Goal: Information Seeking & Learning: Learn about a topic

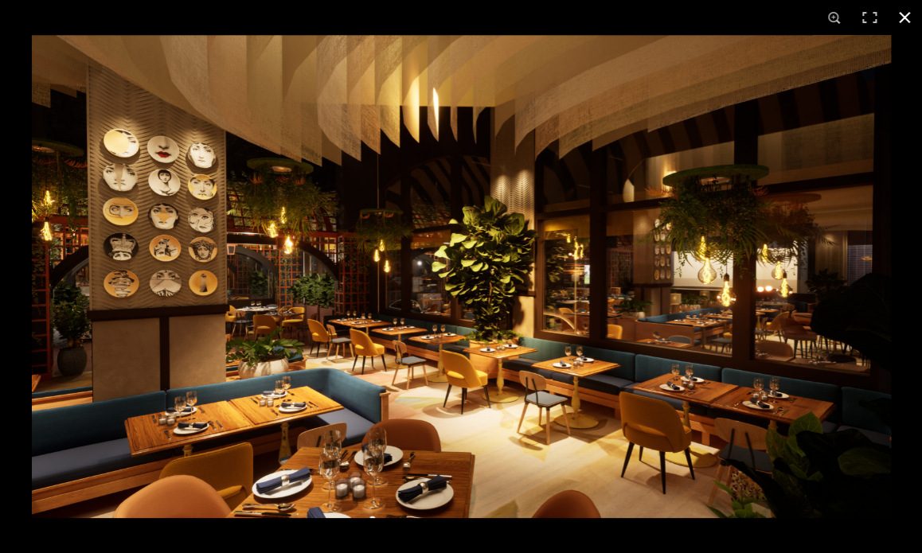
click at [902, 14] on button at bounding box center [904, 17] width 35 height 35
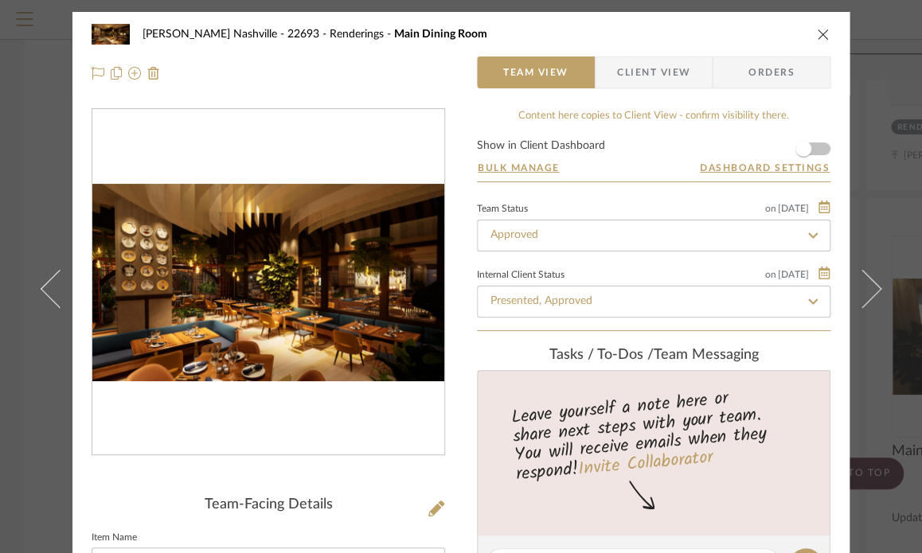
click at [816, 39] on icon "close" at bounding box center [822, 34] width 13 height 13
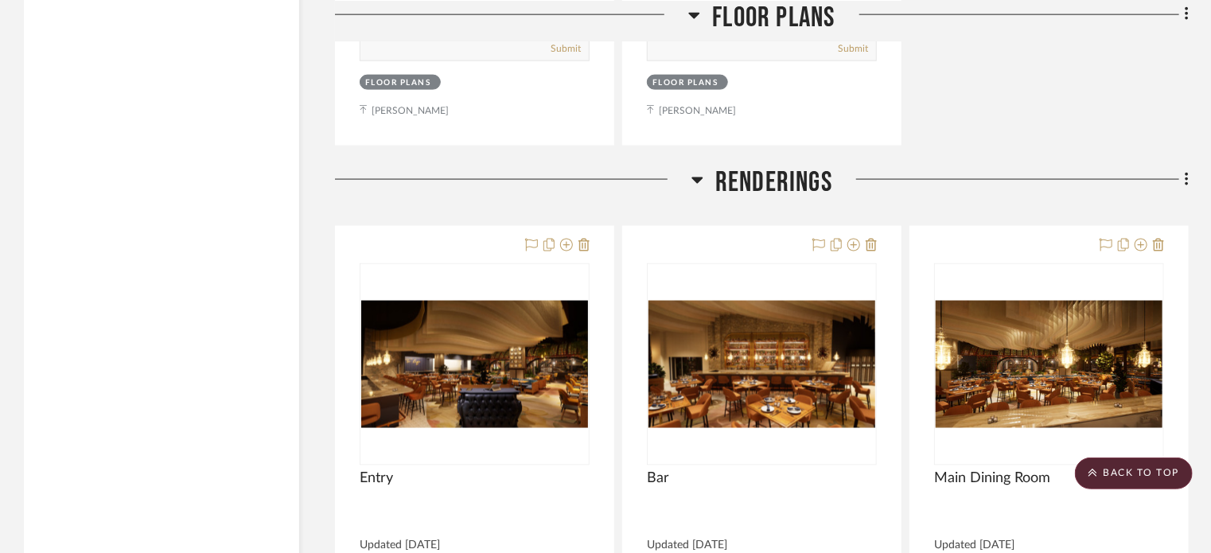
scroll to position [7140, 0]
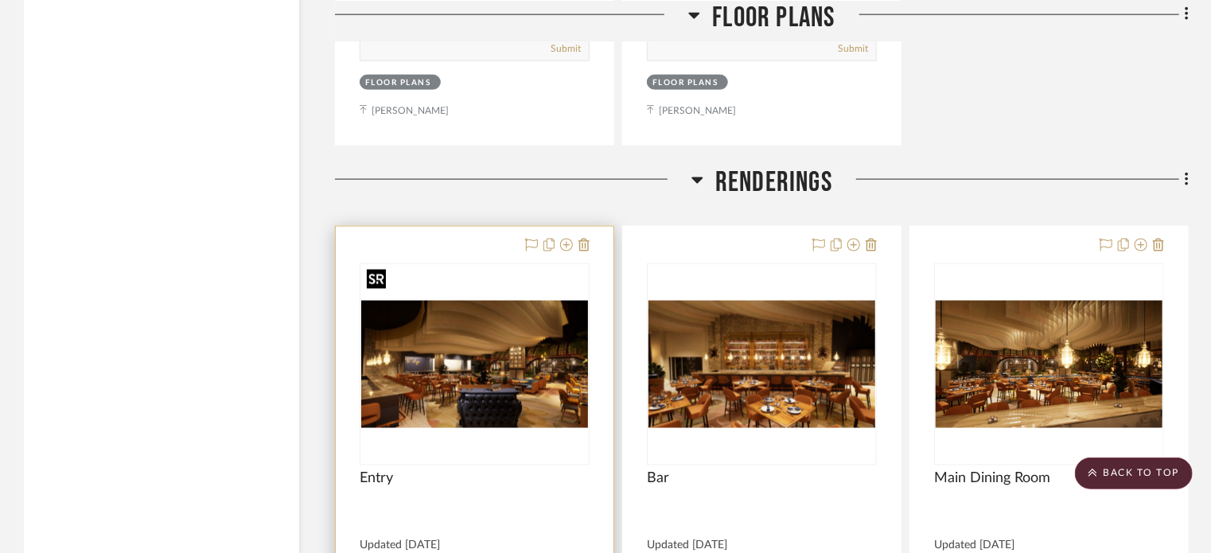
click at [481, 301] on img "0" at bounding box center [474, 364] width 227 height 127
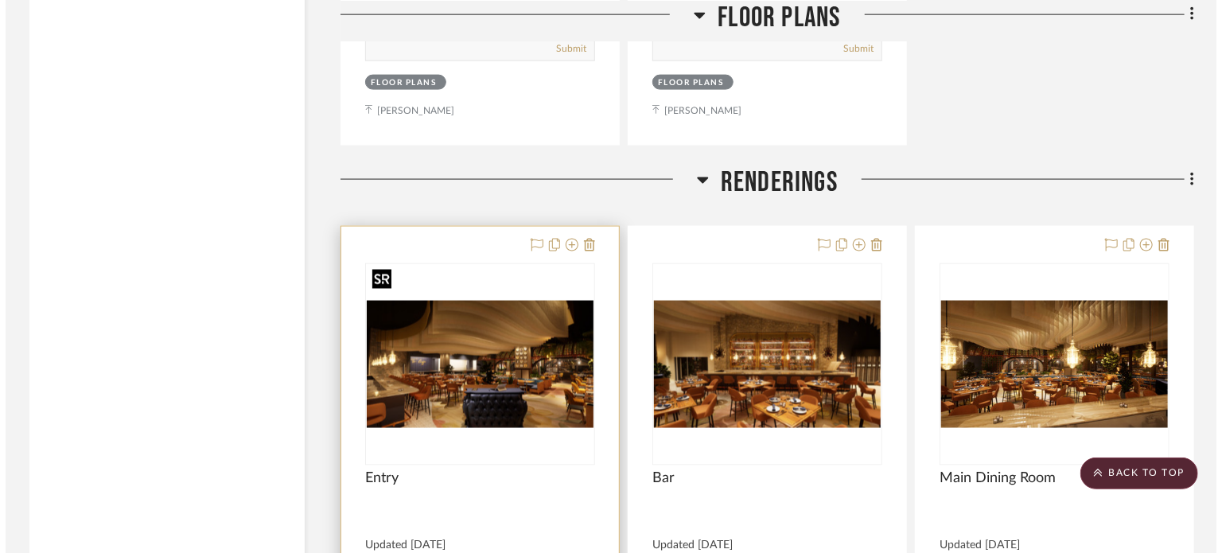
scroll to position [0, 0]
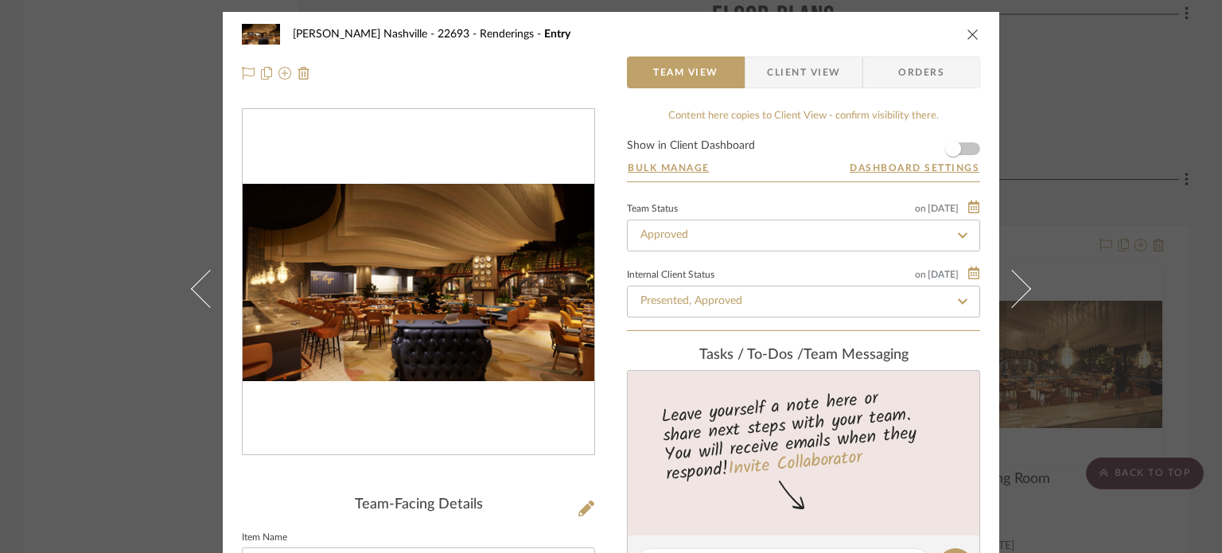
click at [455, 281] on img "0" at bounding box center [419, 283] width 352 height 198
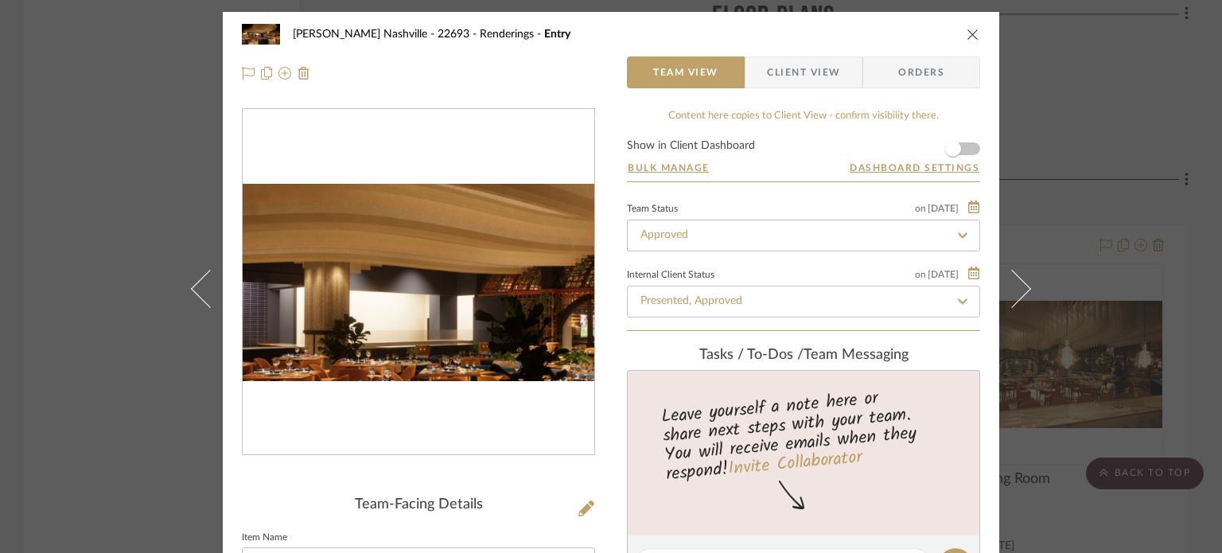
click at [389, 272] on img "0" at bounding box center [419, 283] width 352 height 198
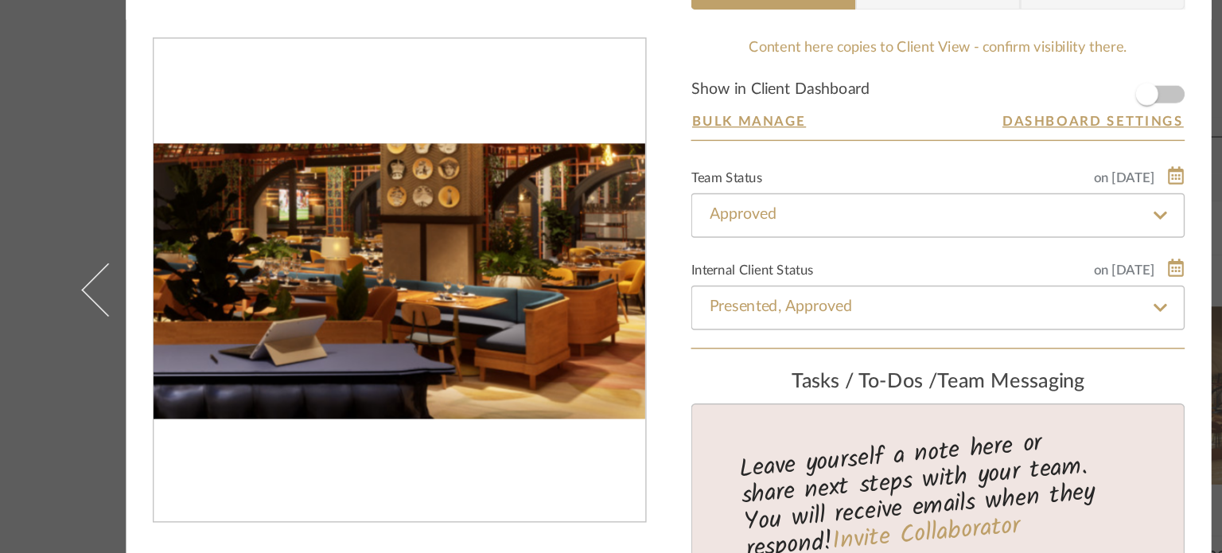
click at [472, 305] on img "0" at bounding box center [419, 283] width 352 height 198
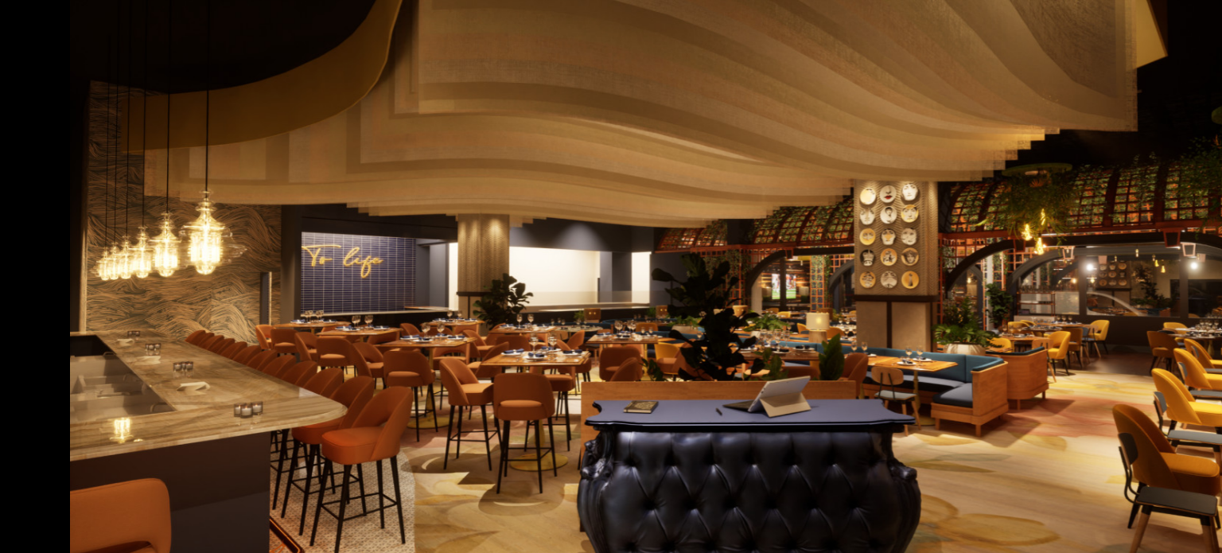
click at [477, 267] on img at bounding box center [611, 276] width 859 height 483
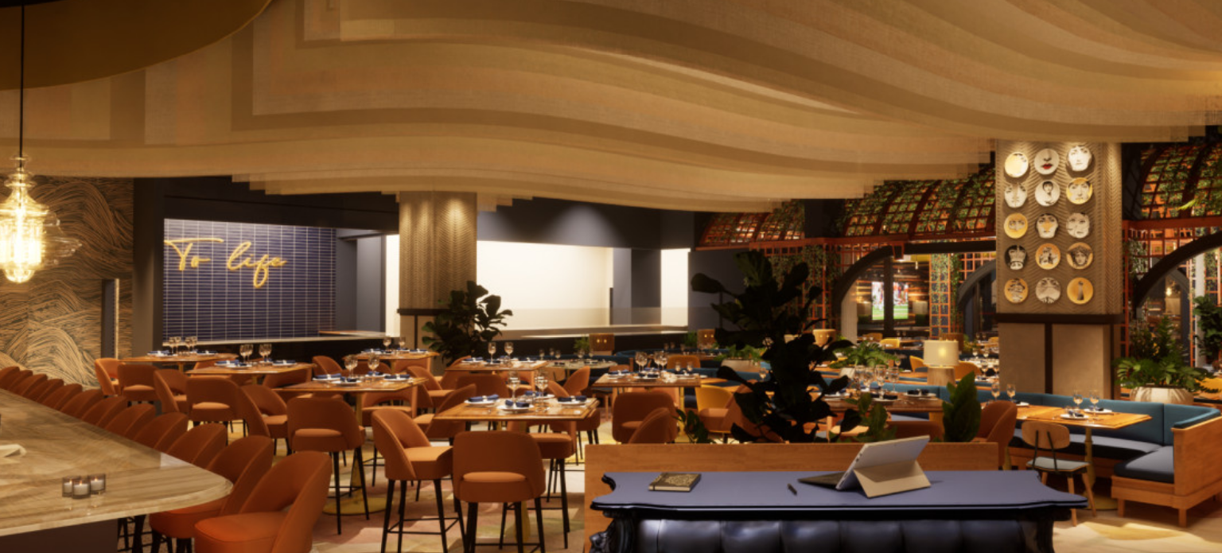
click at [458, 275] on img at bounding box center [646, 281] width 1292 height 727
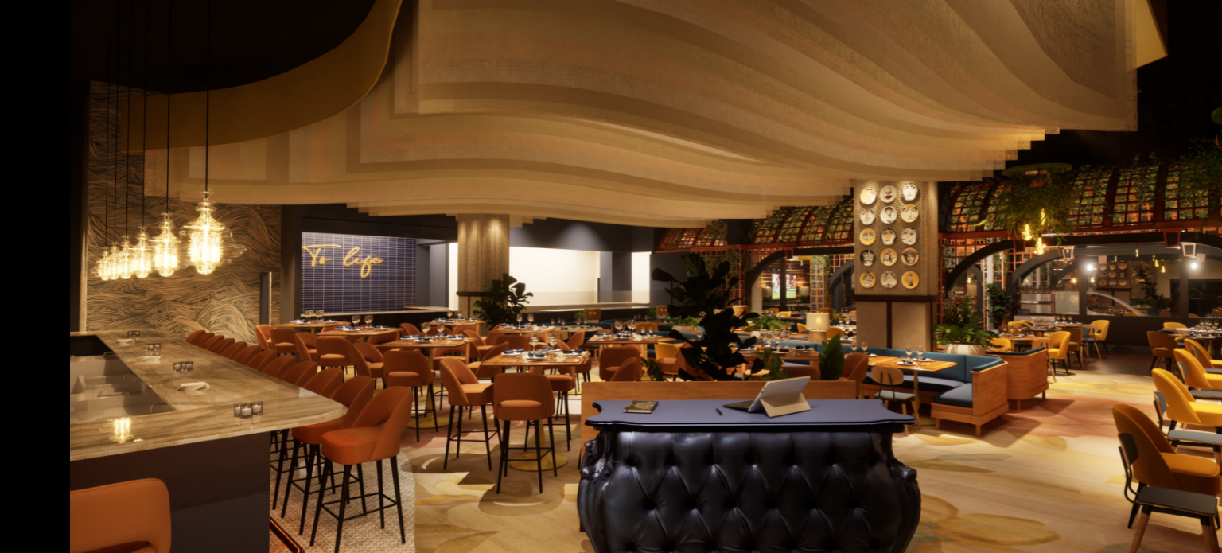
click at [146, 241] on div at bounding box center [611, 276] width 1222 height 553
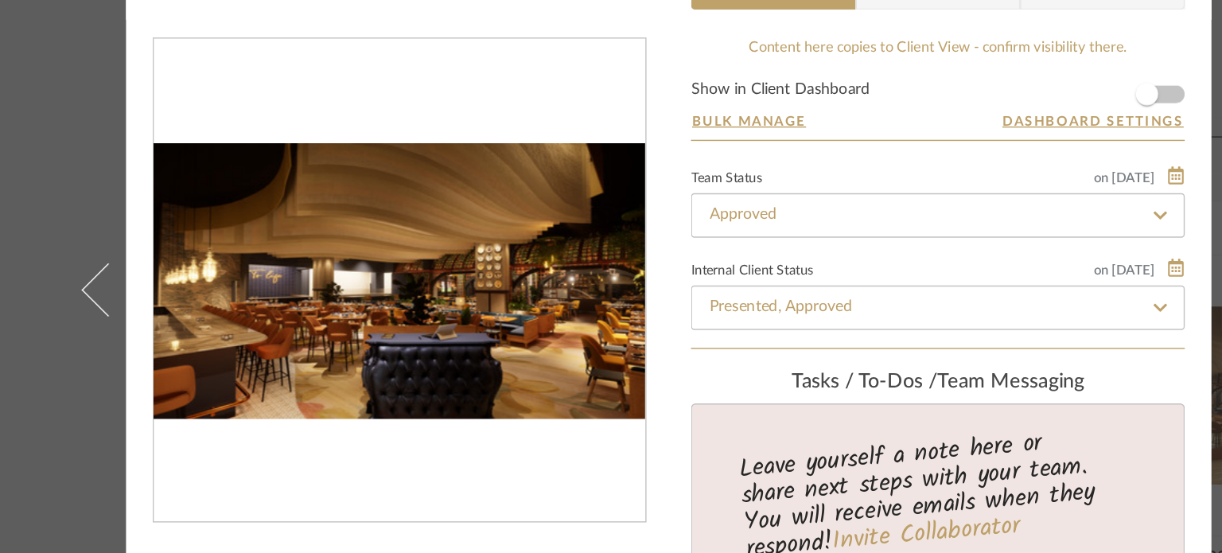
click at [141, 202] on div "[PERSON_NAME] Nashville - 22693 Renderings Entry Team View Client View Orders T…" at bounding box center [611, 276] width 1222 height 553
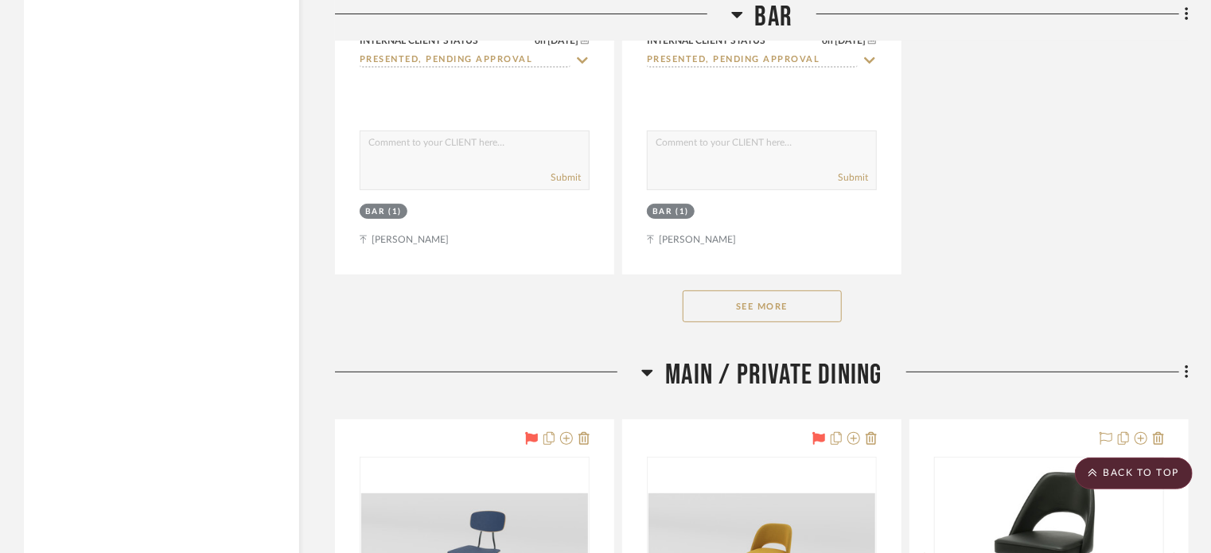
scroll to position [12274, 0]
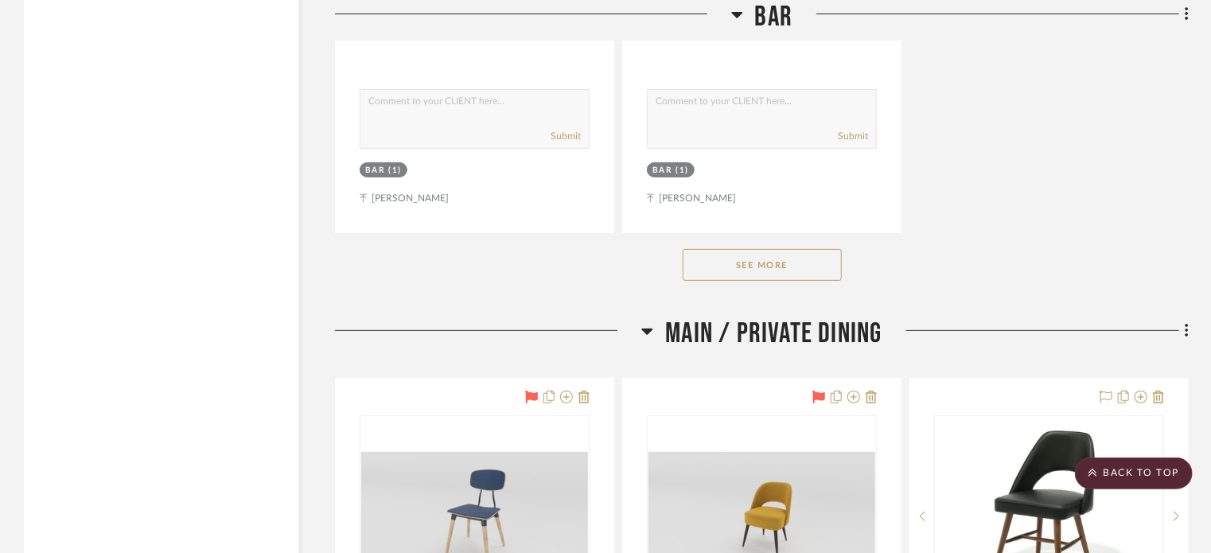
click at [746, 249] on button "See More" at bounding box center [762, 265] width 159 height 32
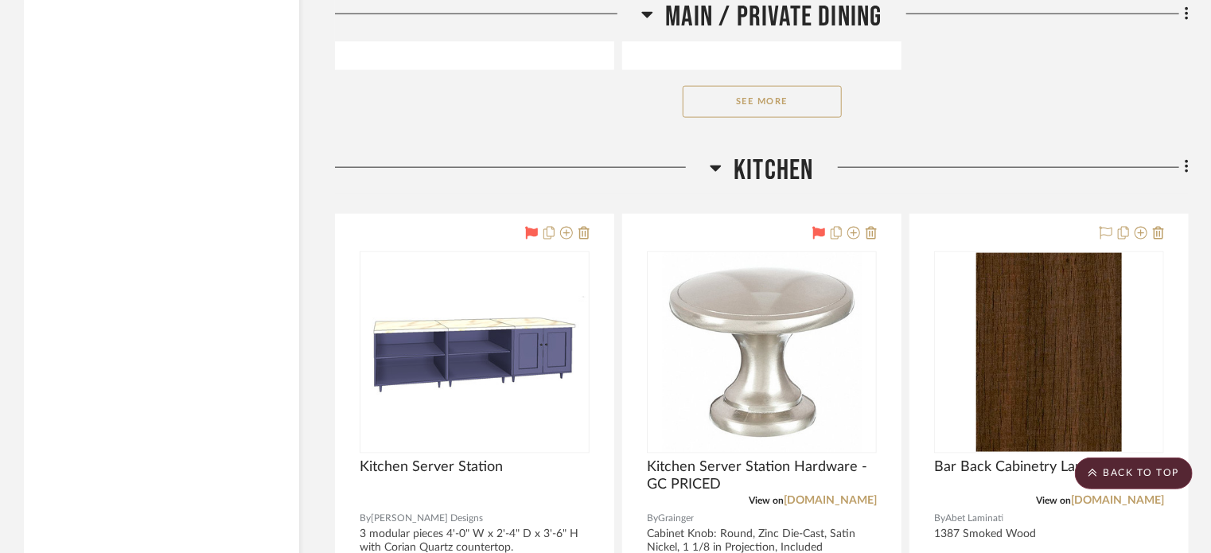
scroll to position [16105, 0]
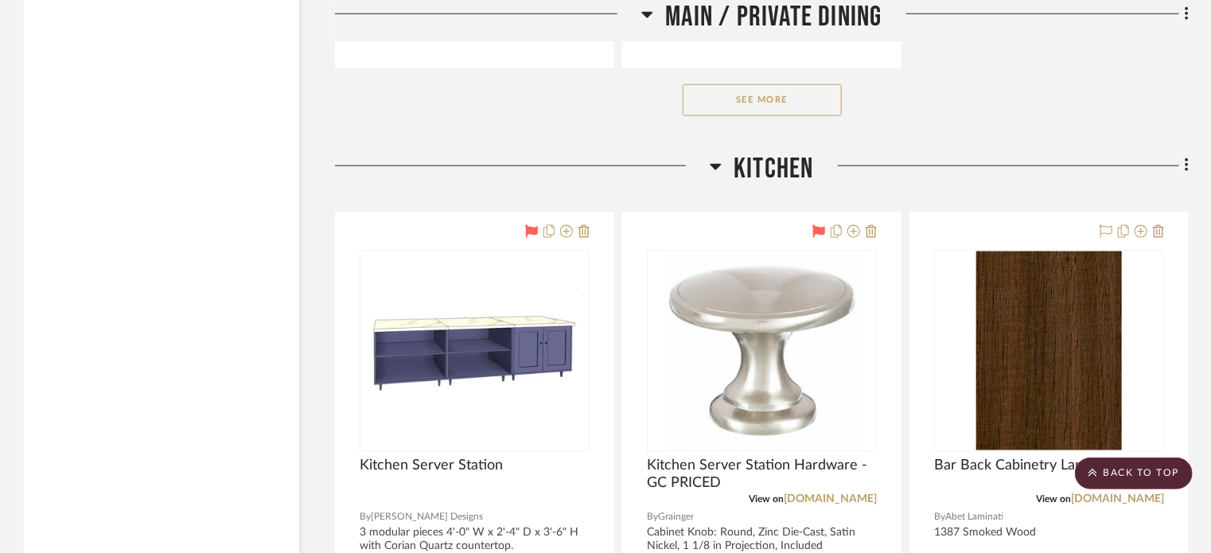
click at [0, 0] on img at bounding box center [0, 0] width 0 height 0
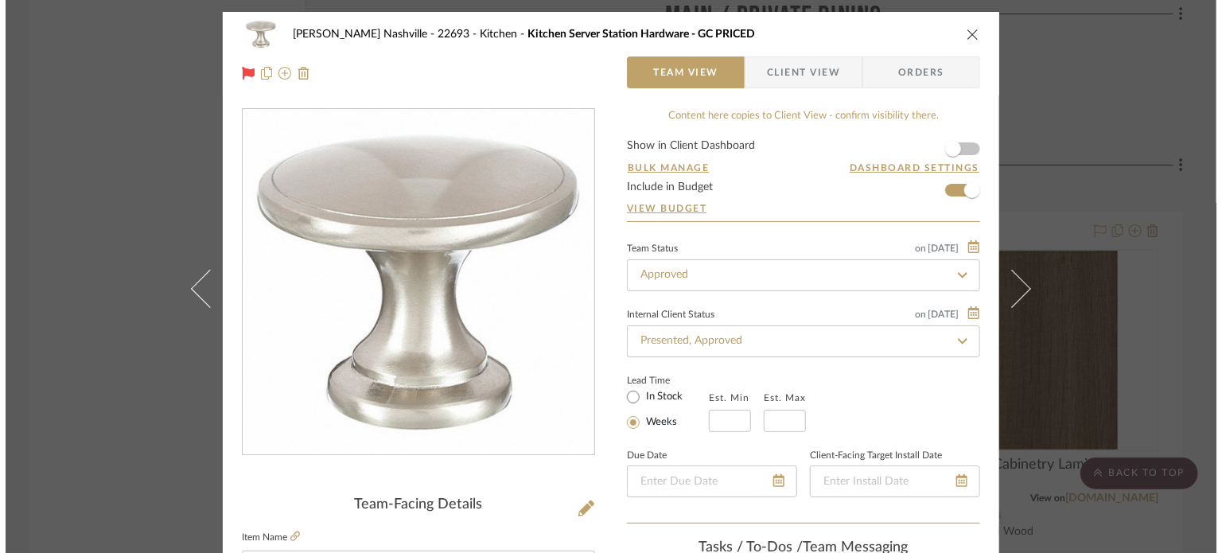
scroll to position [0, 0]
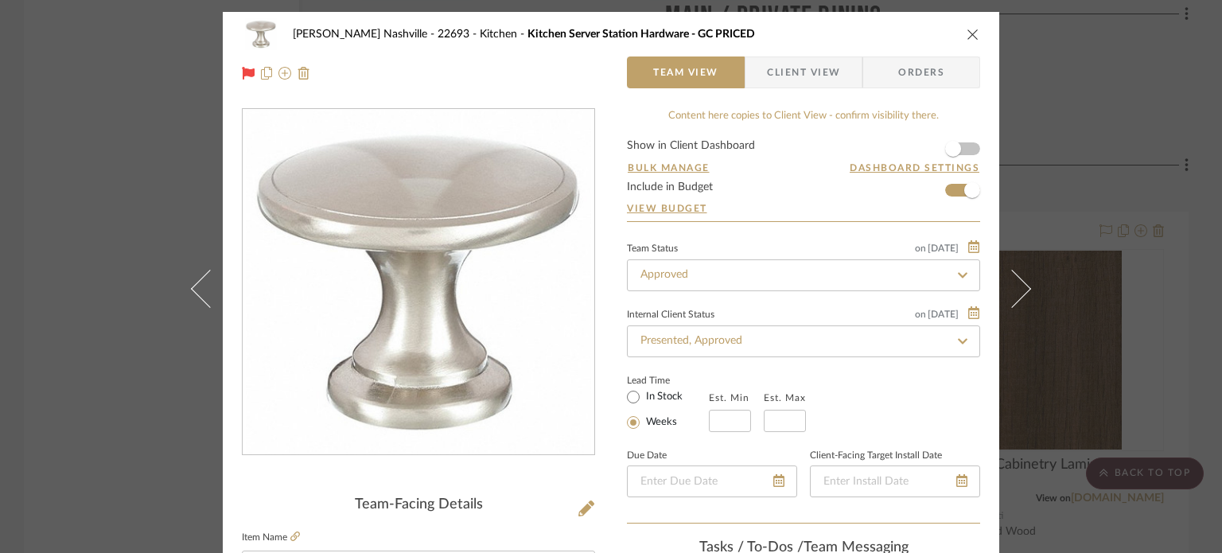
click at [921, 87] on div "[PERSON_NAME] Nashville - 22693 Kitchen Kitchen Server Station Hardware - GC PR…" at bounding box center [611, 276] width 1222 height 553
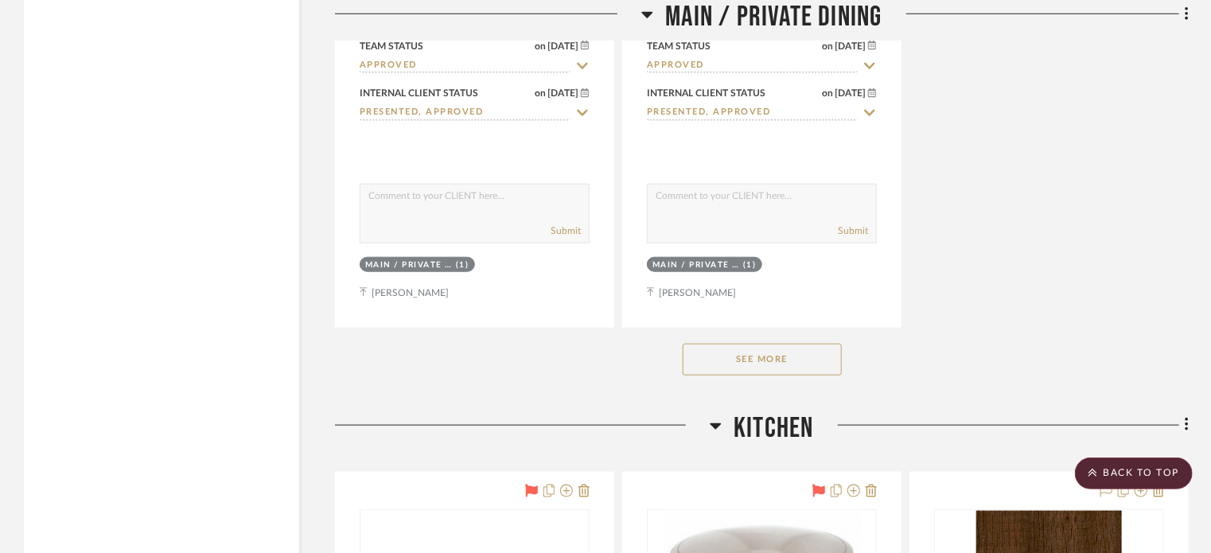
scroll to position [15845, 0]
click at [739, 345] on button "See More" at bounding box center [762, 361] width 159 height 32
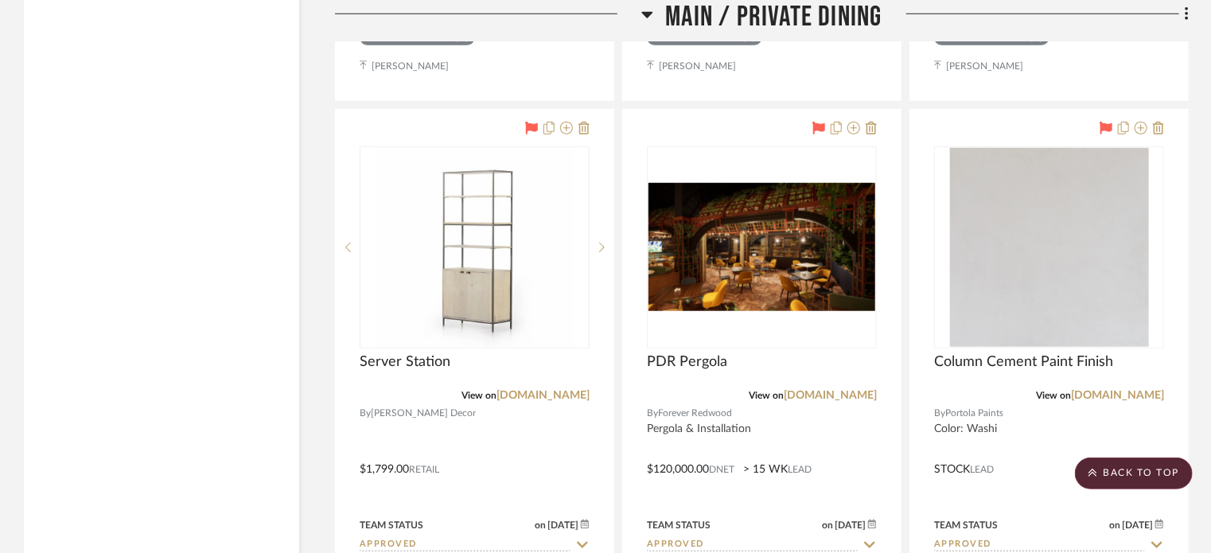
scroll to position [18896, 0]
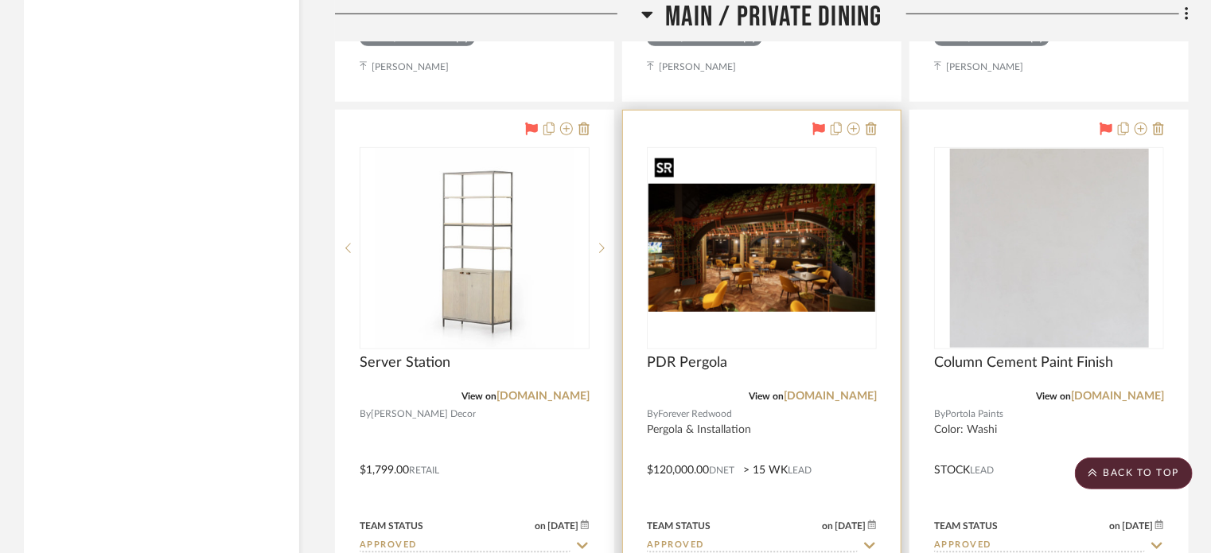
click at [675, 203] on img "0" at bounding box center [762, 247] width 227 height 127
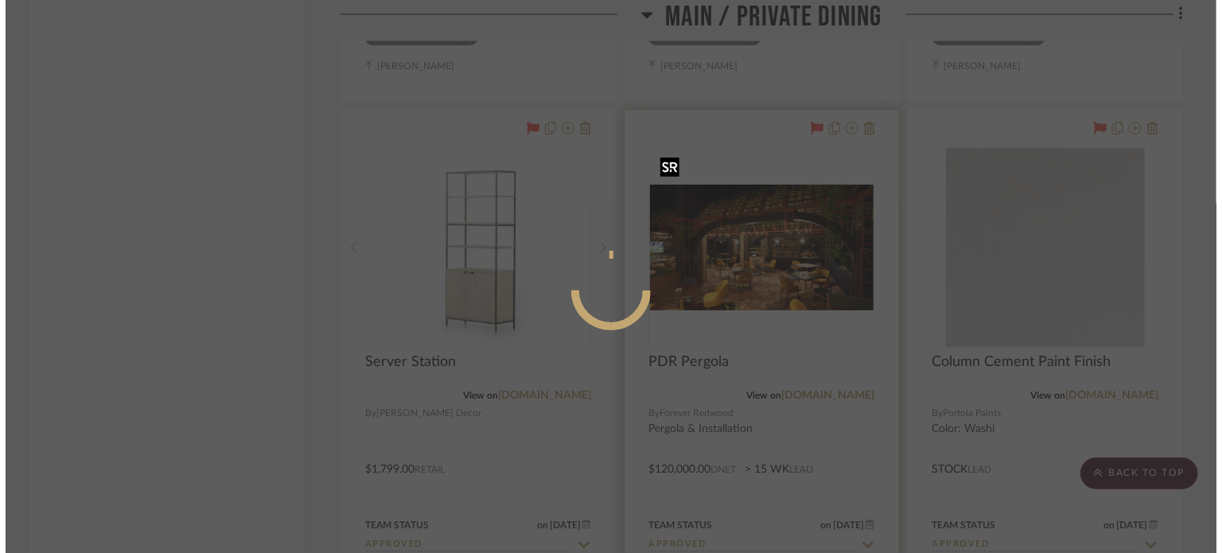
scroll to position [0, 0]
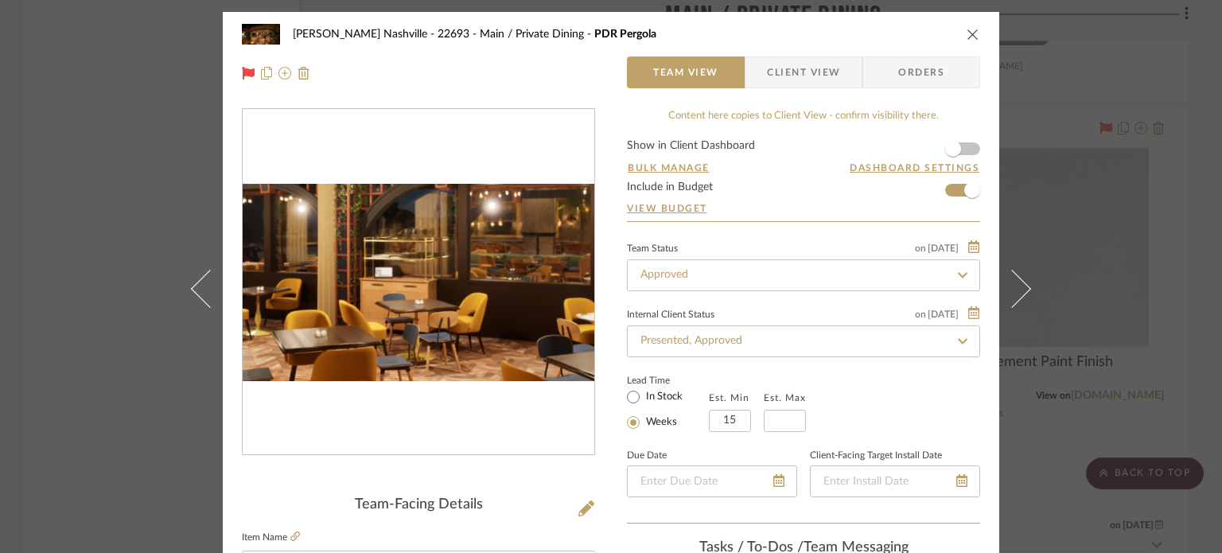
click at [413, 298] on img "0" at bounding box center [419, 283] width 352 height 198
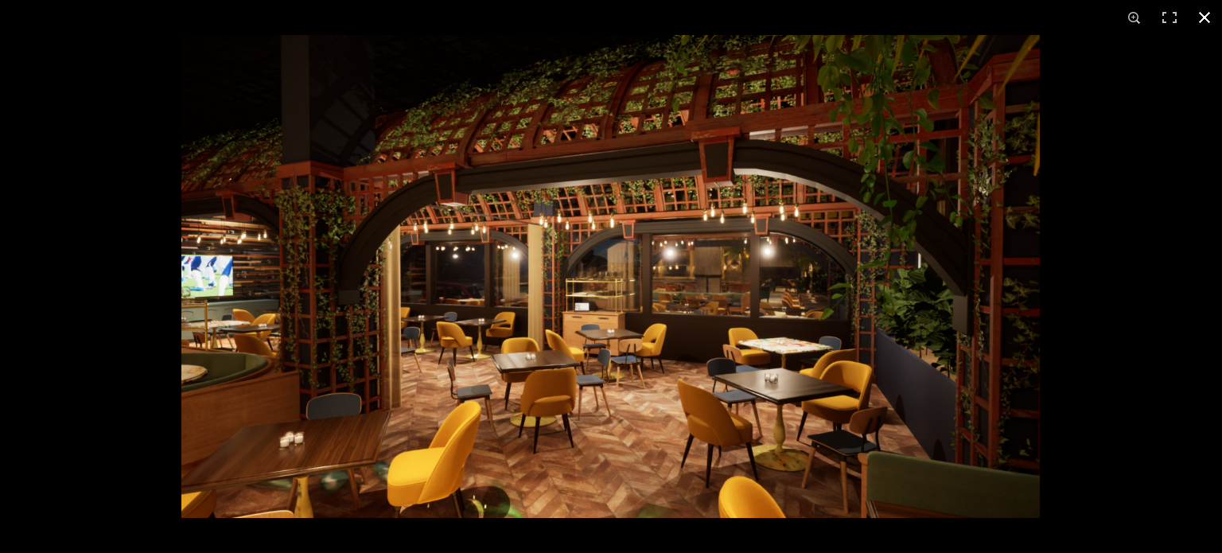
click at [921, 294] on div at bounding box center [792, 311] width 1222 height 553
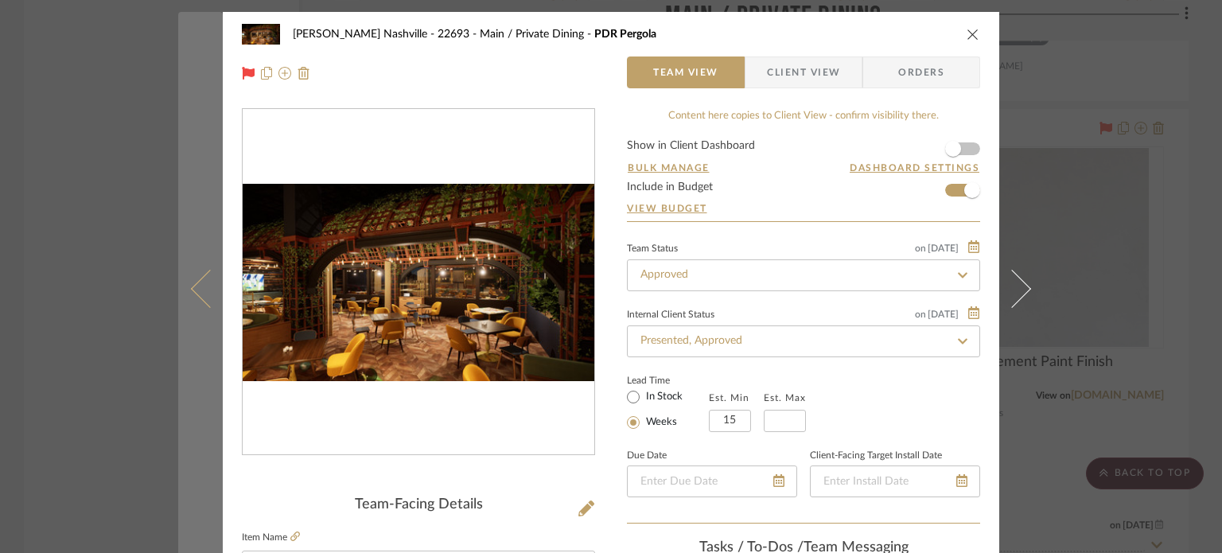
click at [178, 267] on button at bounding box center [200, 288] width 45 height 553
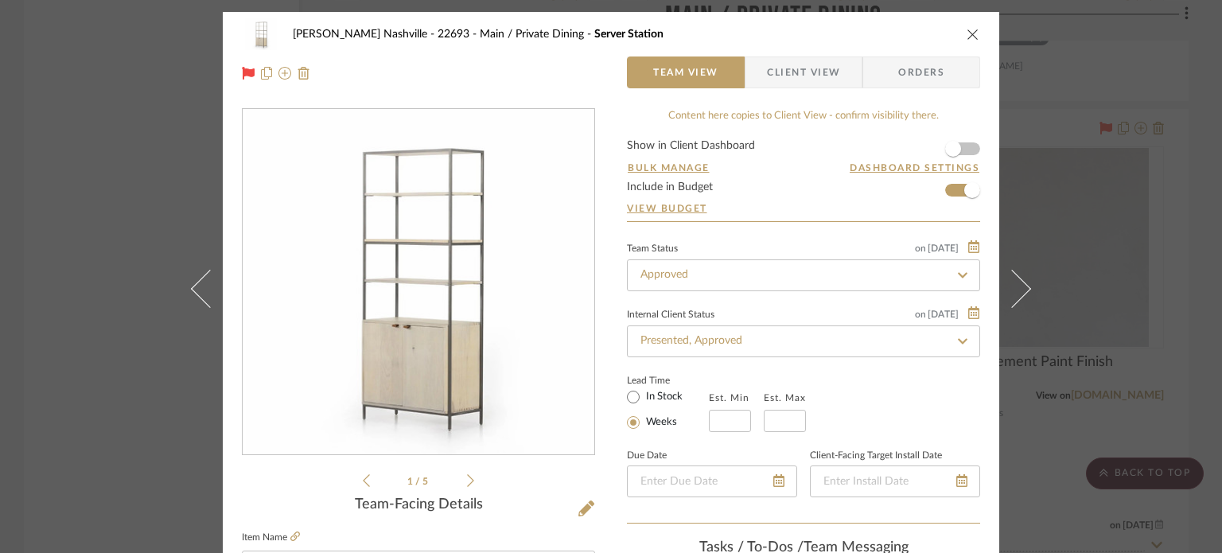
click at [54, 211] on div "[PERSON_NAME] Nashville - 22693 Main / Private Dining Server Station Team View …" at bounding box center [611, 276] width 1222 height 553
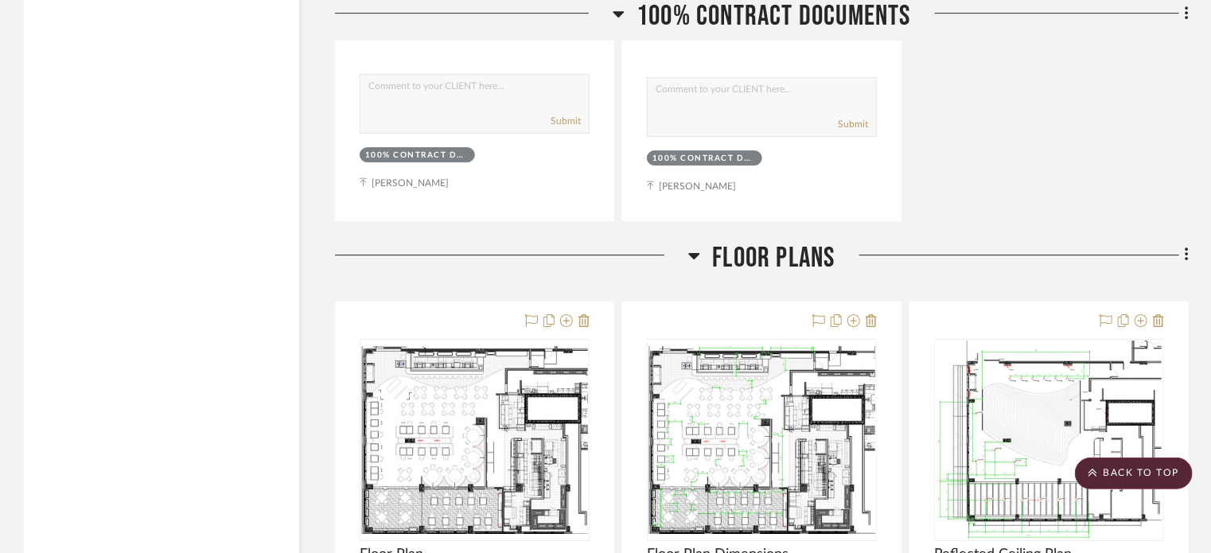
scroll to position [5583, 0]
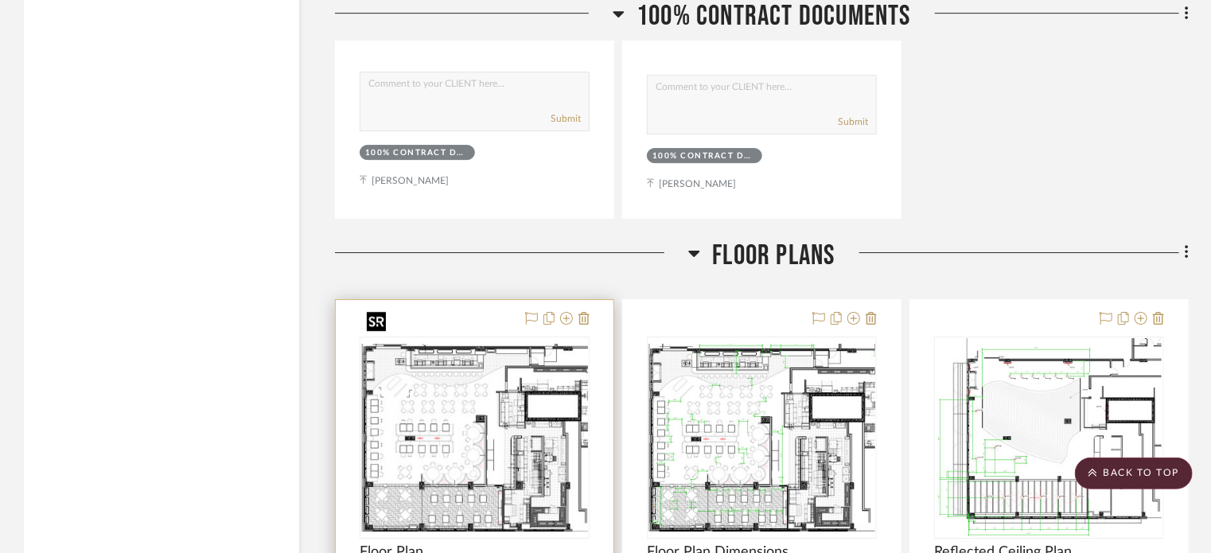
click at [471, 375] on div at bounding box center [475, 438] width 230 height 202
click at [452, 356] on img "0" at bounding box center [474, 438] width 227 height 188
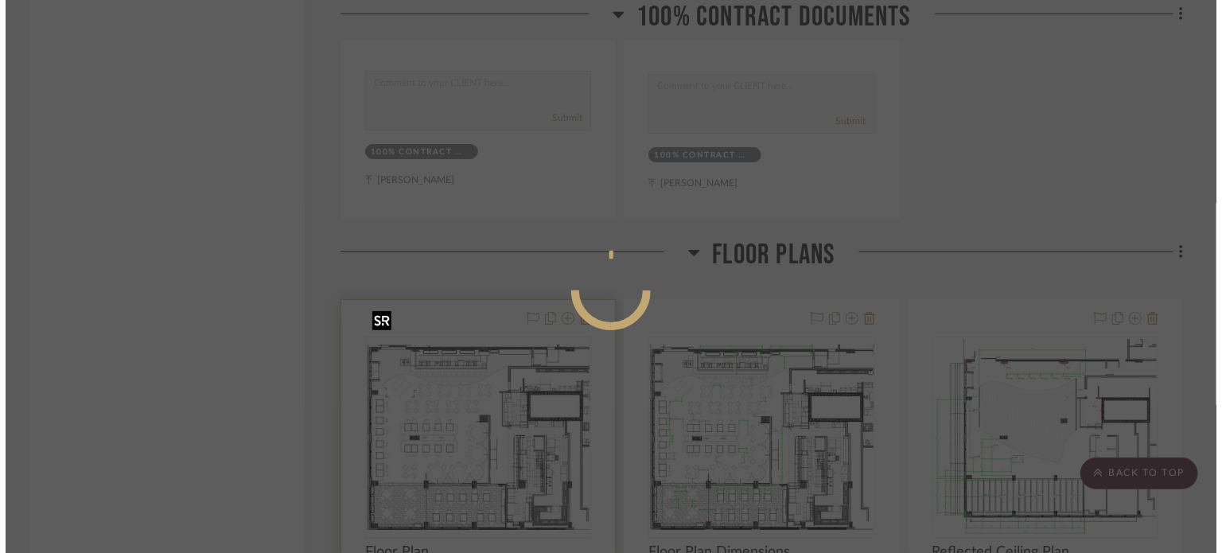
scroll to position [0, 0]
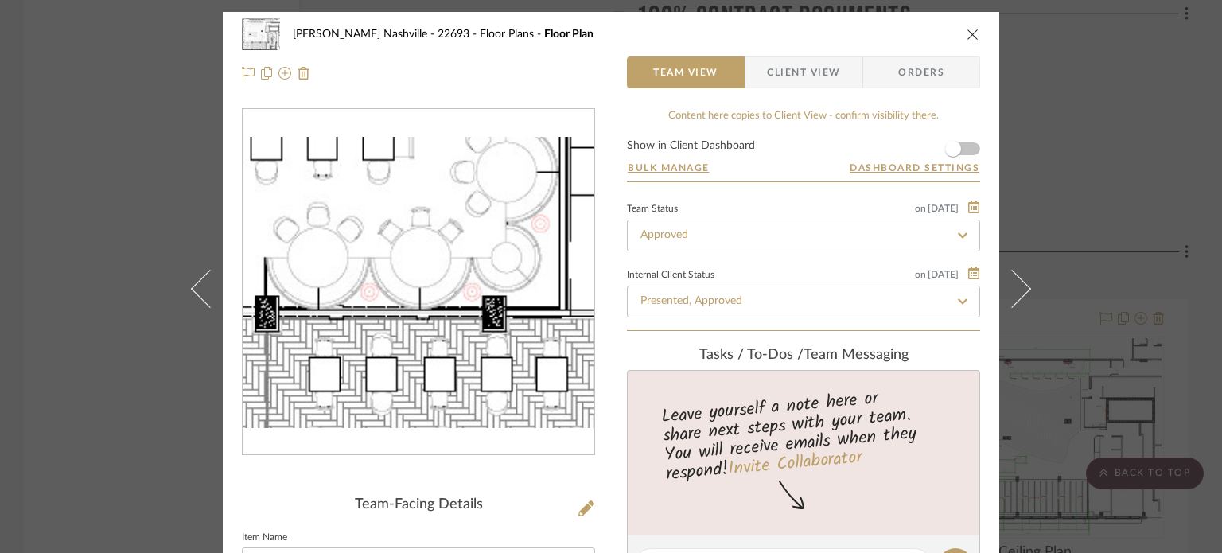
click at [382, 346] on img "0" at bounding box center [419, 282] width 352 height 291
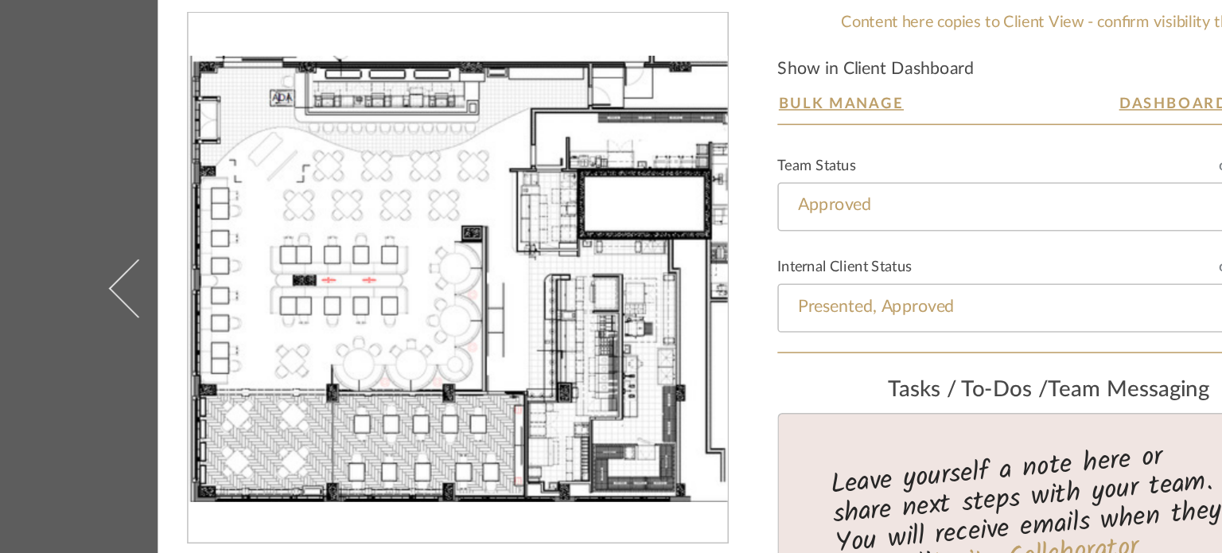
click at [171, 297] on div "[PERSON_NAME] Nashville - 22693 Floor Plans Floor Plan Team View Client View Or…" at bounding box center [611, 276] width 1222 height 553
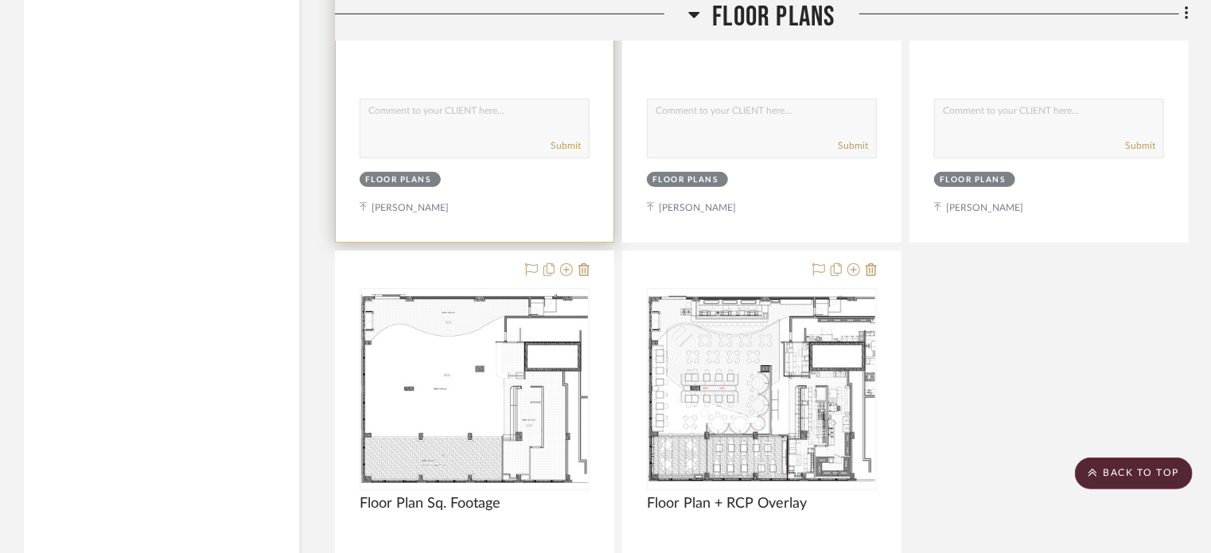
scroll to position [6398, 0]
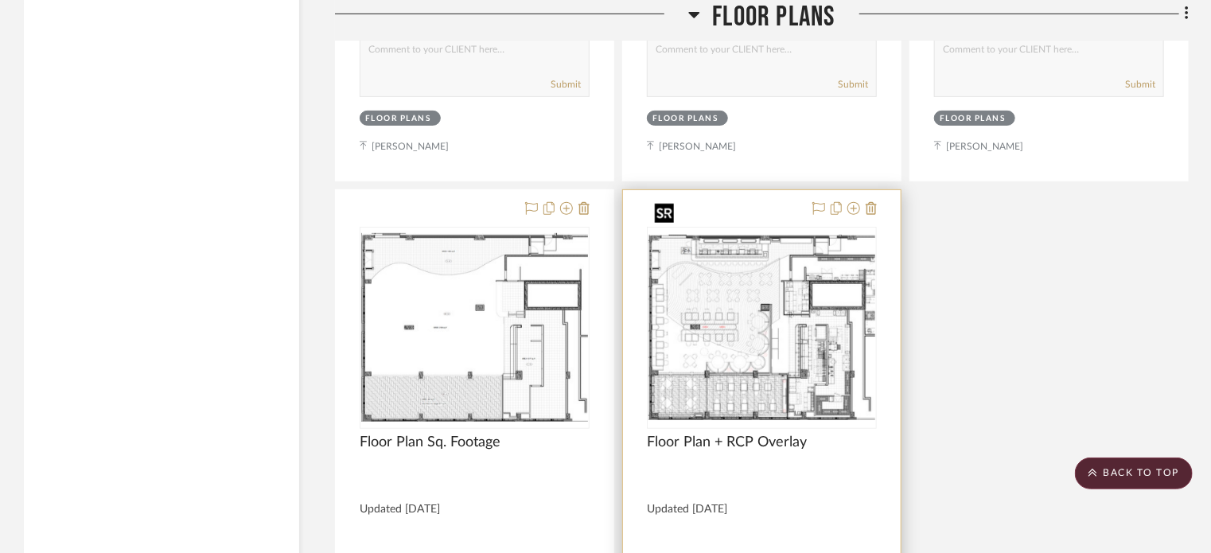
click at [779, 295] on img "0" at bounding box center [762, 327] width 227 height 185
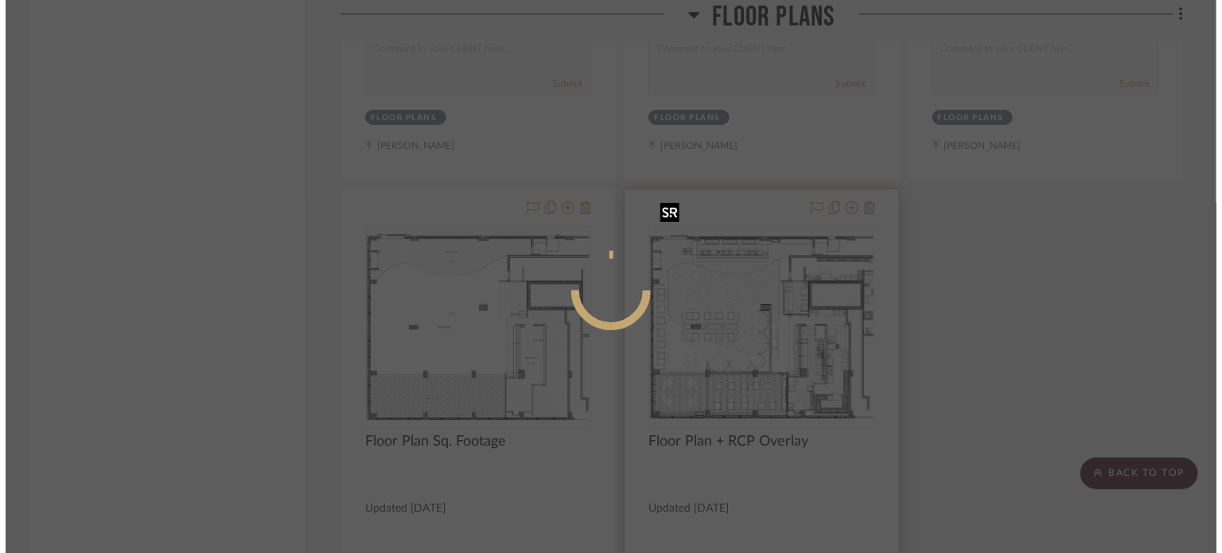
scroll to position [0, 0]
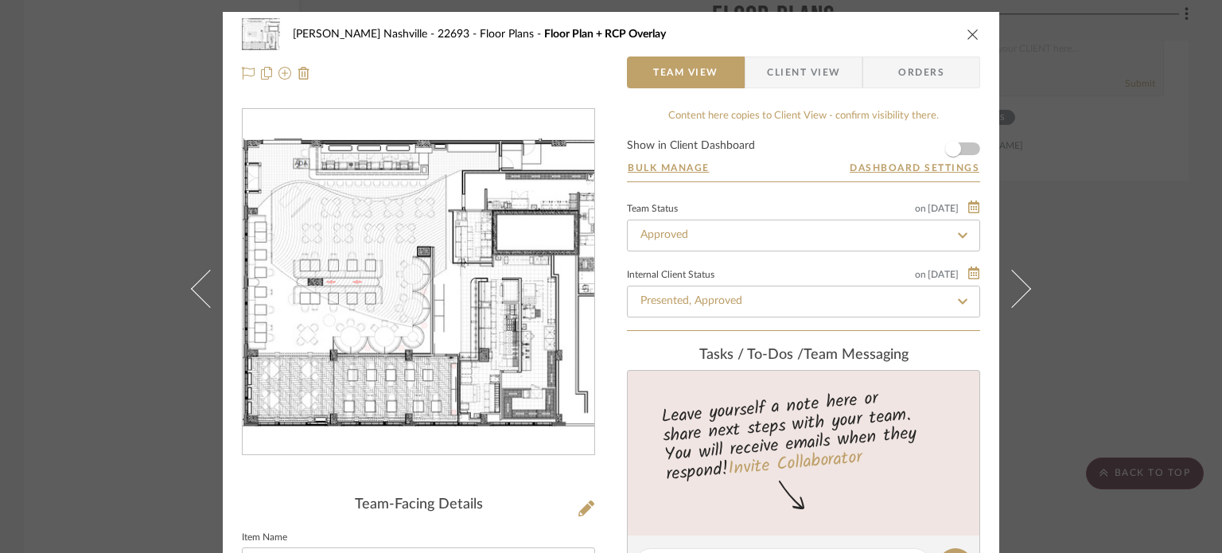
click at [443, 249] on img "0" at bounding box center [419, 281] width 352 height 287
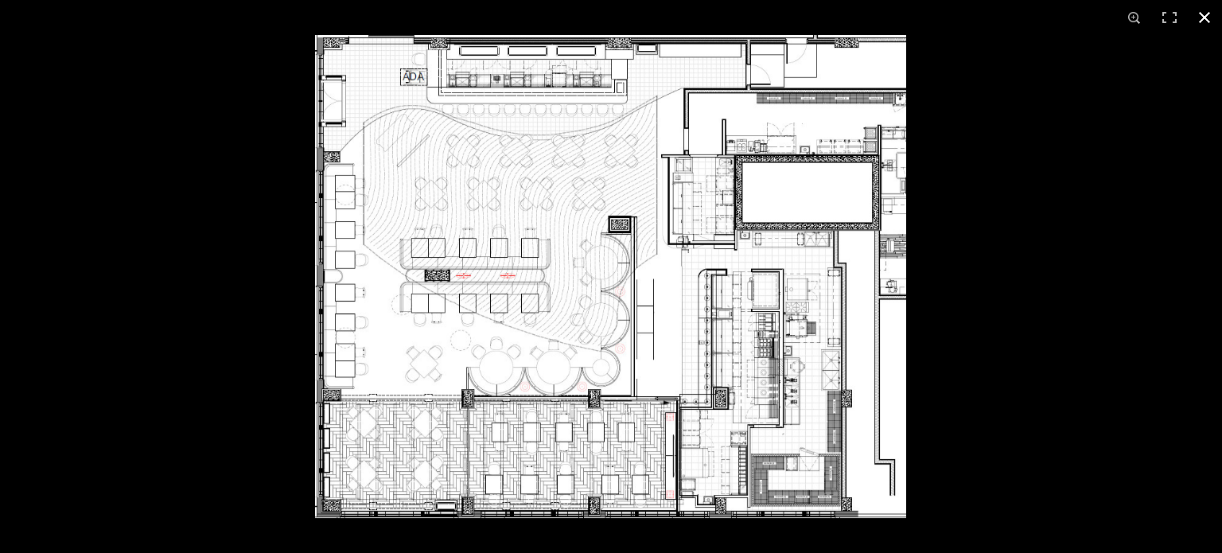
click at [253, 316] on div at bounding box center [611, 276] width 1222 height 553
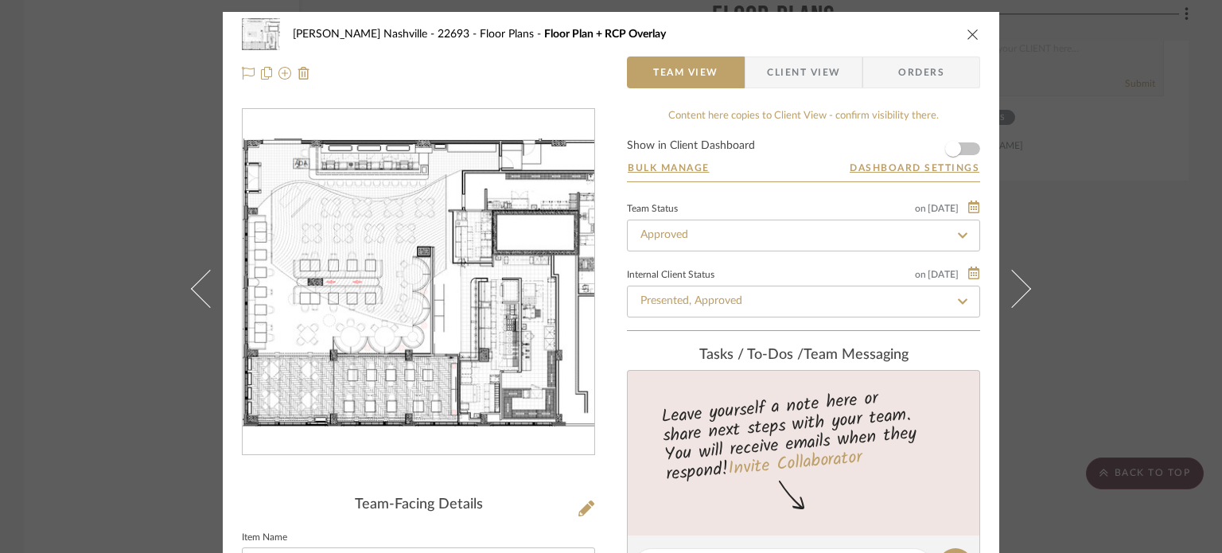
click at [152, 415] on div "[PERSON_NAME] Nashville - 22693 Floor Plans Floor Plan + RCP Overlay Team View …" at bounding box center [611, 276] width 1222 height 553
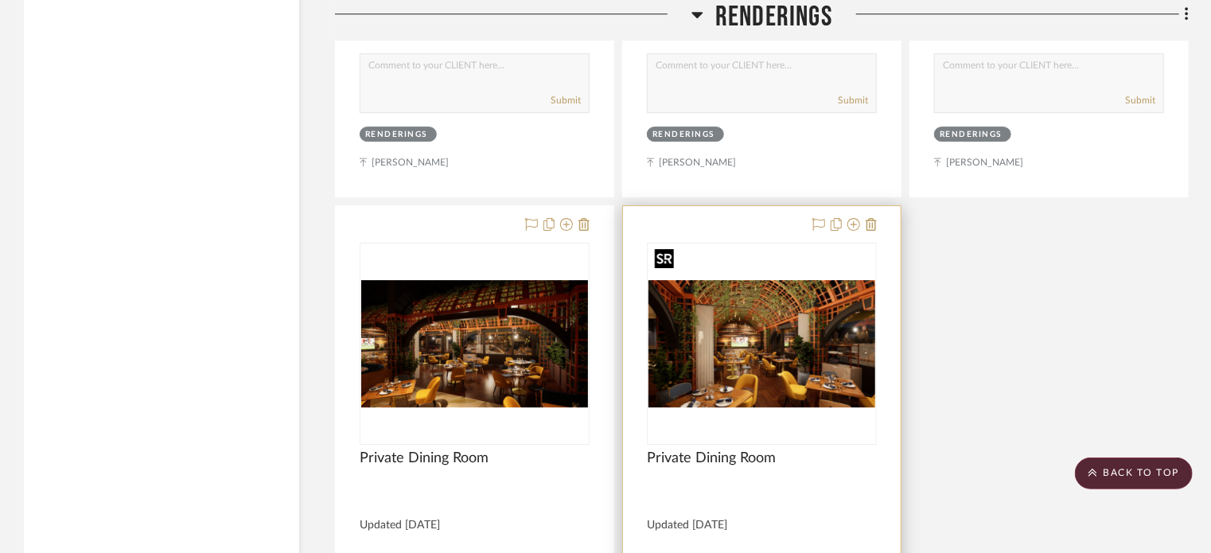
scroll to position [8582, 0]
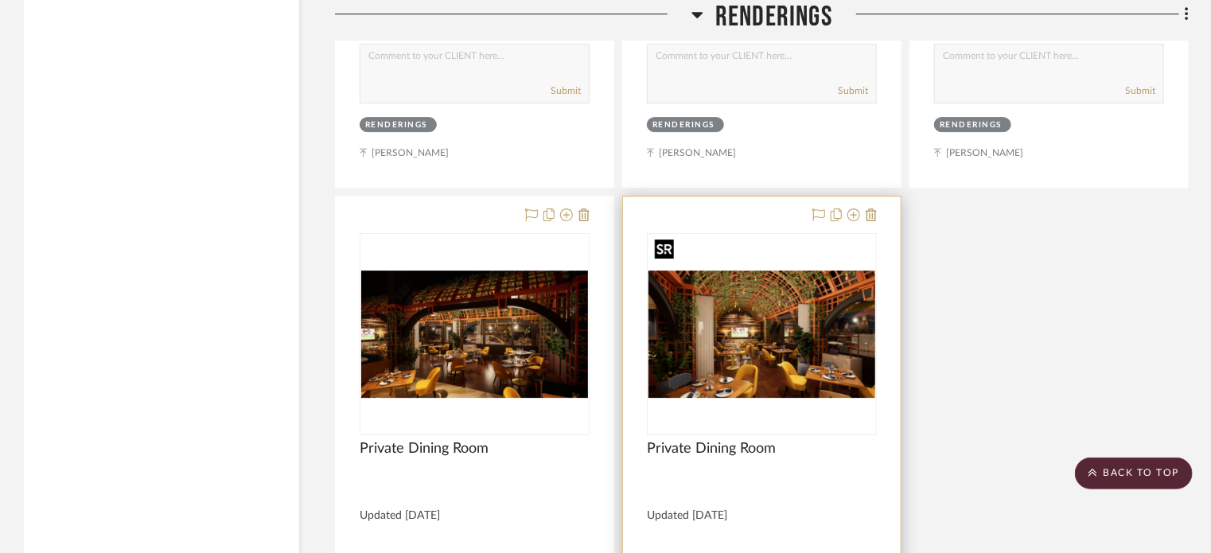
click at [798, 324] on img "0" at bounding box center [762, 334] width 227 height 127
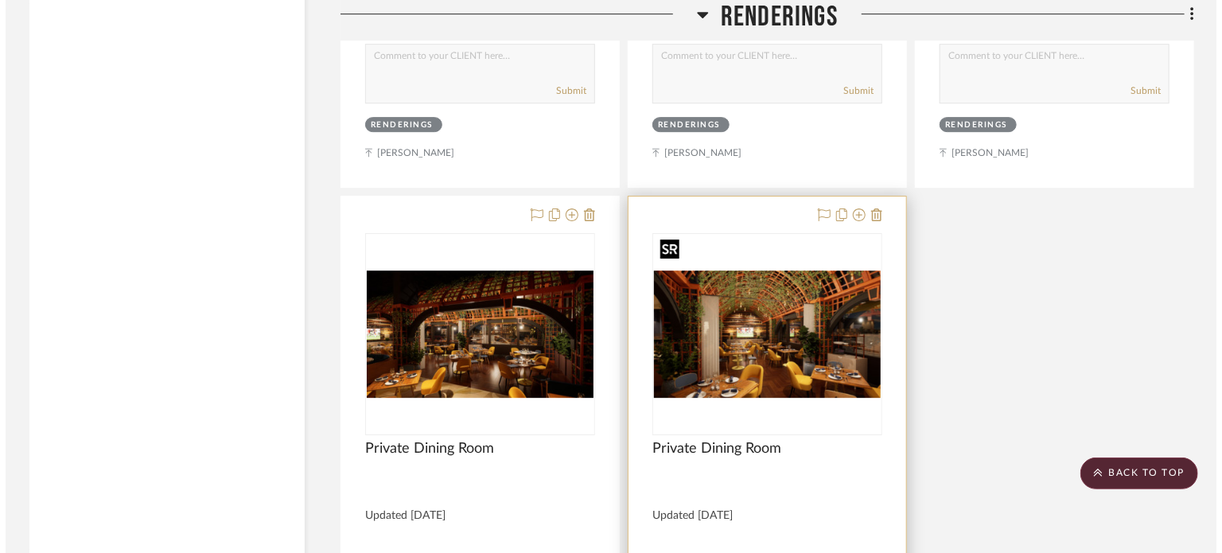
scroll to position [0, 0]
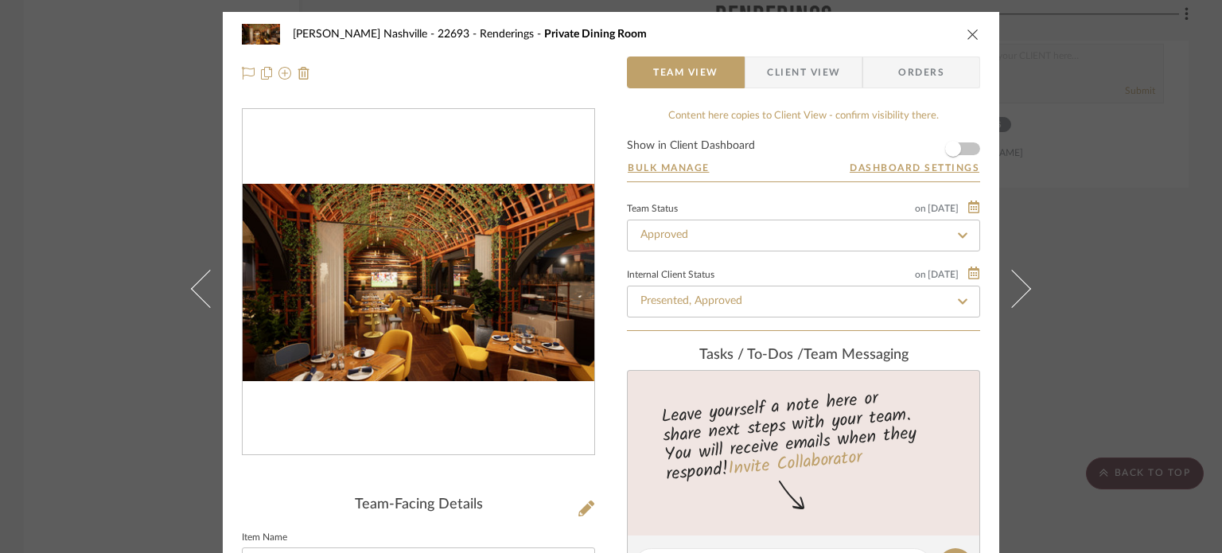
click at [169, 302] on div "[PERSON_NAME] Nashville - 22693 Renderings Private Dining Room Team View Client…" at bounding box center [611, 276] width 1222 height 553
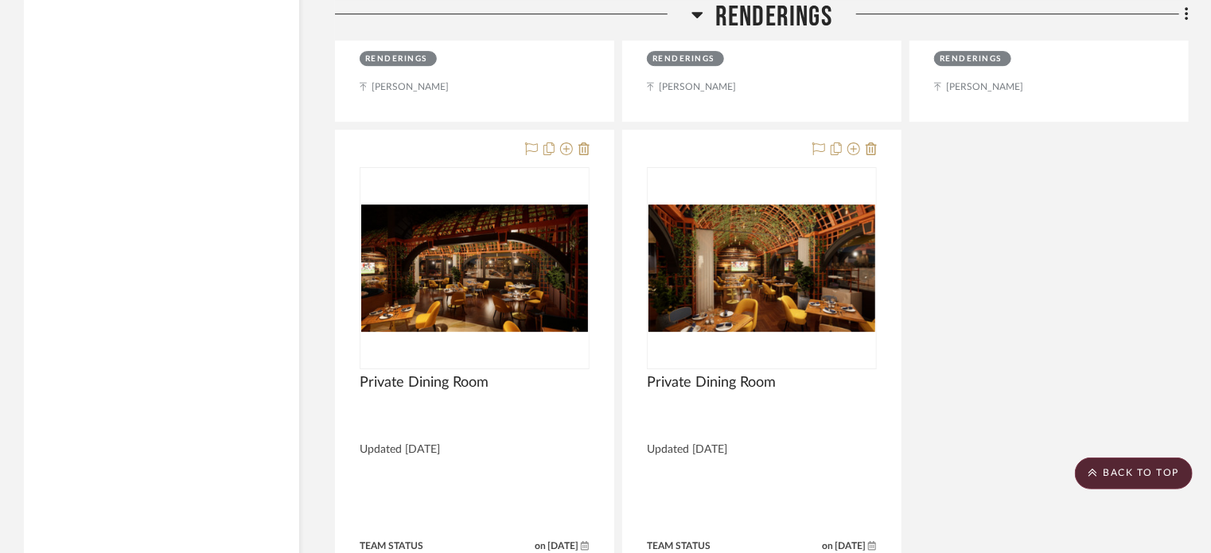
scroll to position [8015, 0]
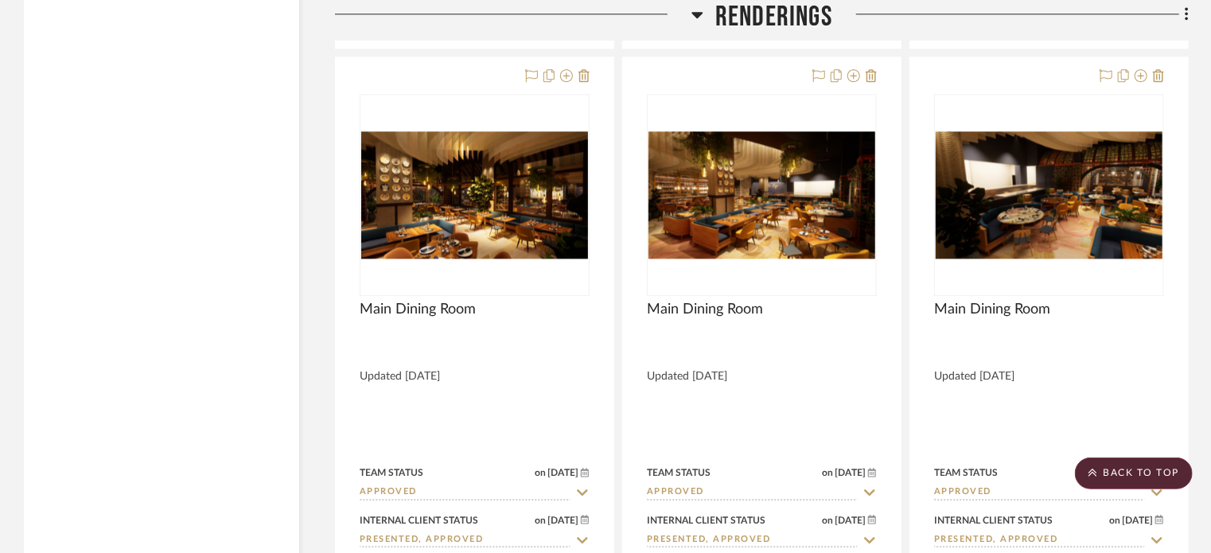
drag, startPoint x: 1210, startPoint y: 162, endPoint x: 1210, endPoint y: 53, distance: 108.2
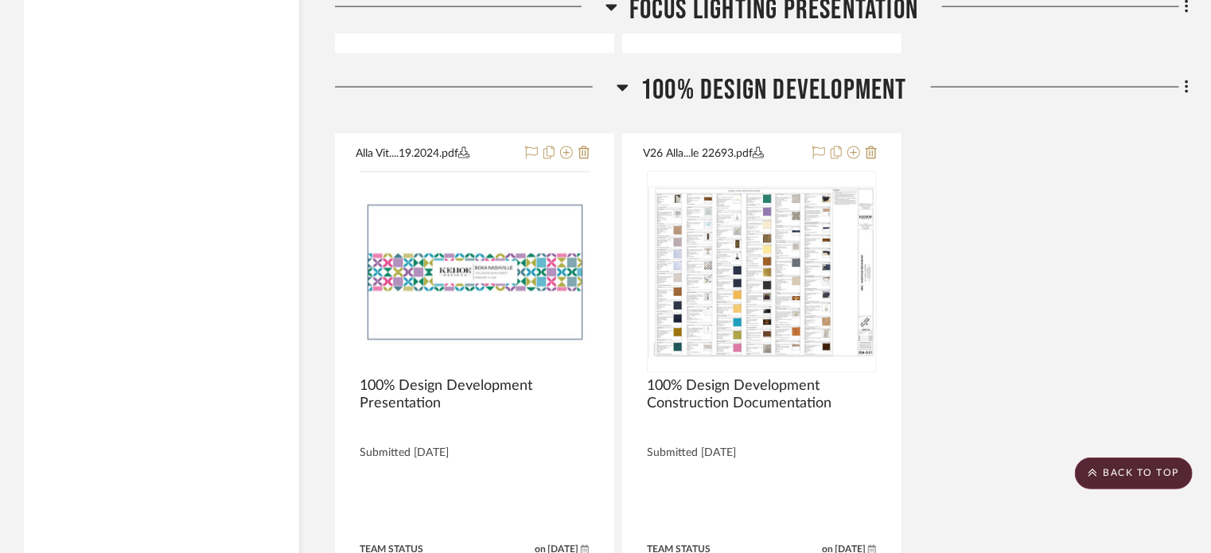
scroll to position [4296, 0]
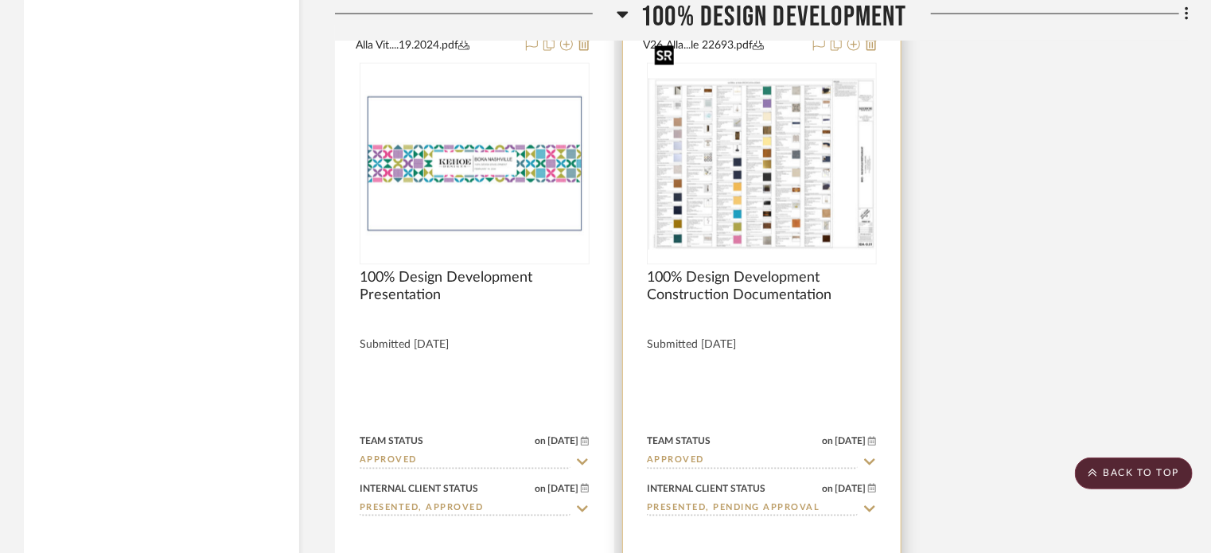
click at [779, 162] on img "0" at bounding box center [762, 164] width 227 height 170
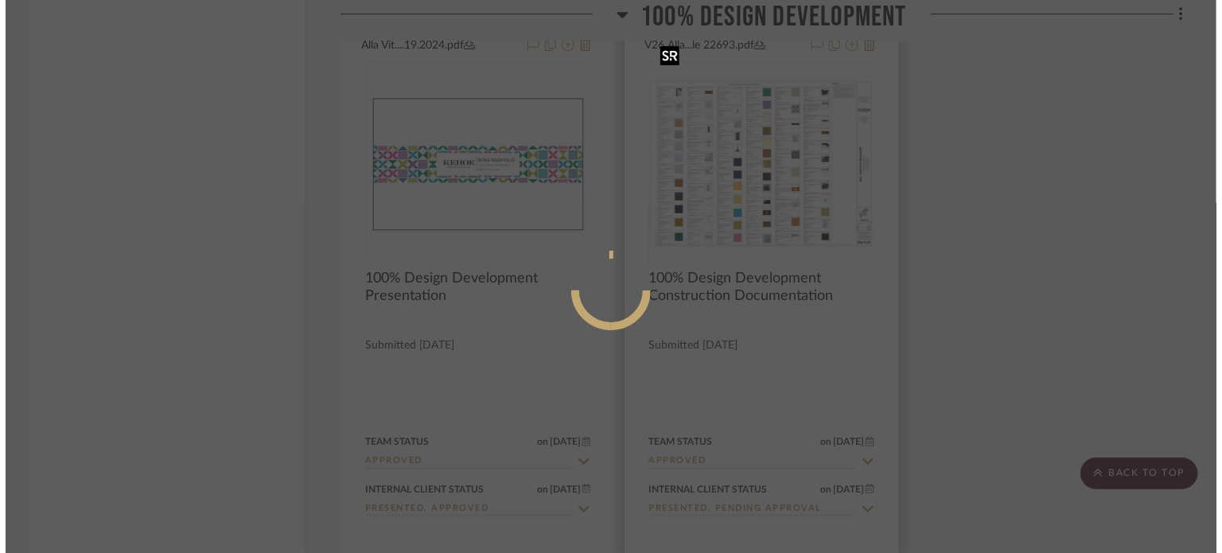
scroll to position [0, 0]
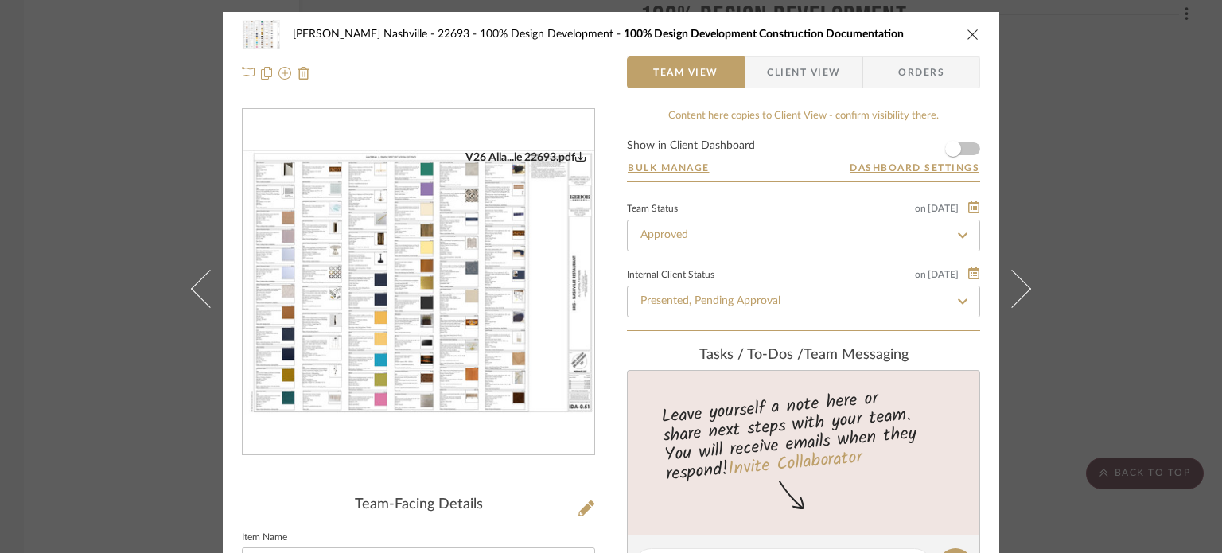
click at [444, 238] on img "0" at bounding box center [419, 282] width 352 height 264
